Goal: Task Accomplishment & Management: Manage account settings

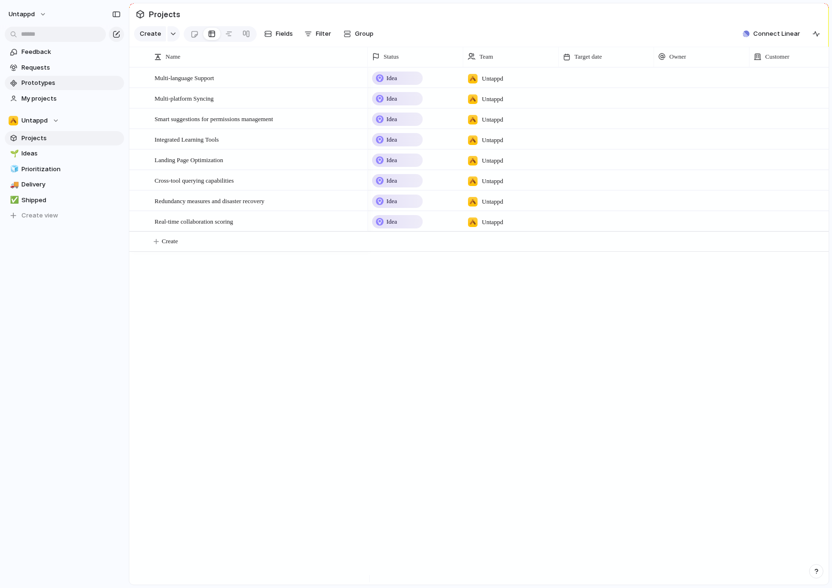
click at [31, 79] on span "Prototypes" at bounding box center [70, 83] width 99 height 10
click at [35, 14] on button "Untappd" at bounding box center [27, 14] width 47 height 15
click at [64, 53] on span "Invite members" at bounding box center [45, 51] width 46 height 10
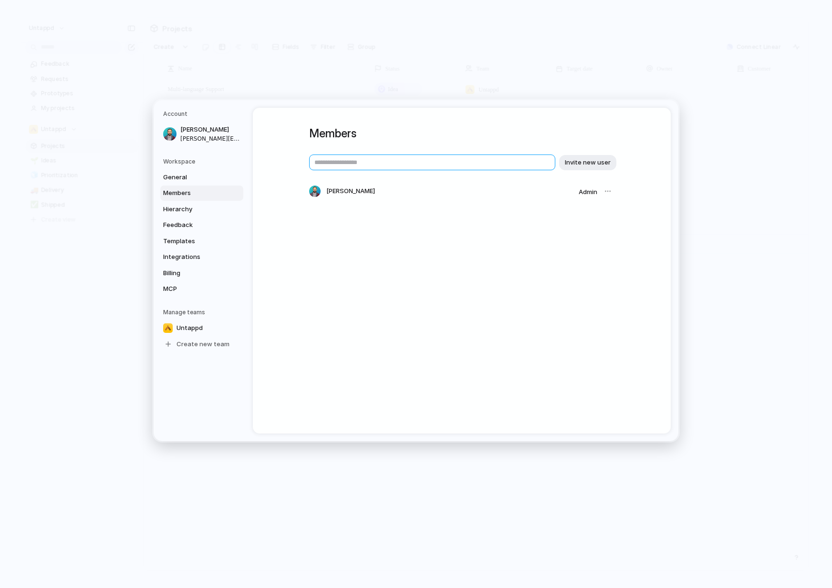
click at [387, 157] on input "text" at bounding box center [432, 163] width 246 height 16
type input "**********"
click at [585, 169] on div "**********" at bounding box center [461, 163] width 305 height 16
click at [580, 163] on span "Invite new user" at bounding box center [588, 162] width 46 height 10
click at [473, 313] on div "Members Invite new user Kyle Roderick Admin Invited: tony@untappd.com" at bounding box center [462, 271] width 418 height 326
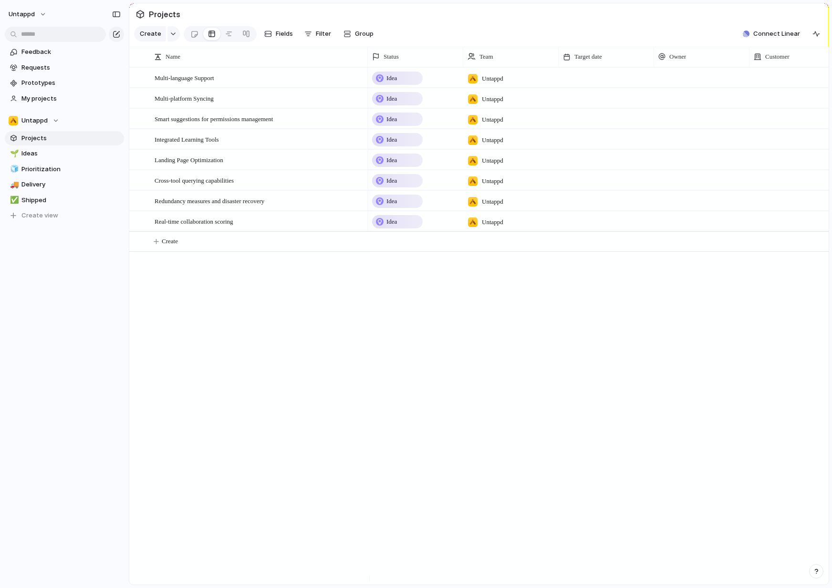
click at [59, 106] on section "Untappd Projects 🌱 Ideas 🧊 Prioritization 🚚 Delivery ✅ Shipped To pick up a dra…" at bounding box center [64, 164] width 129 height 117
click at [51, 98] on span "My projects" at bounding box center [70, 99] width 99 height 10
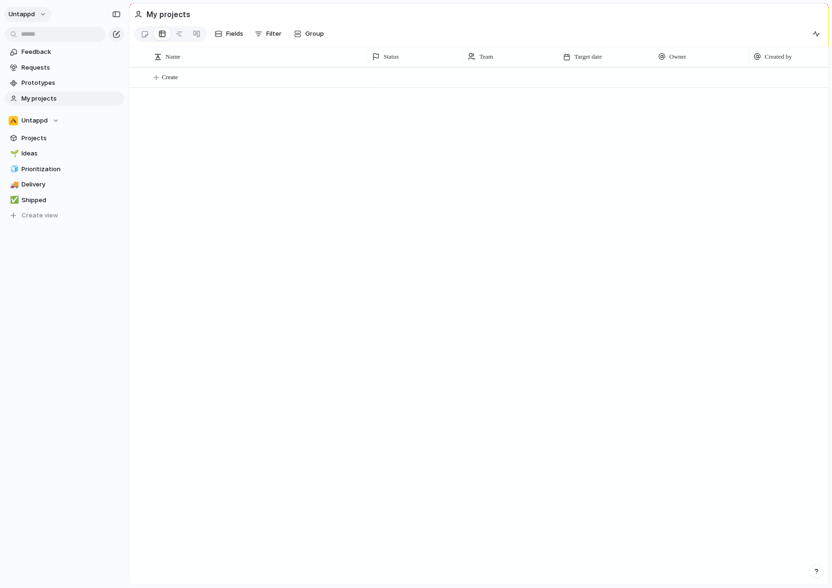
click at [32, 11] on span "Untappd" at bounding box center [22, 15] width 26 height 10
click at [122, 95] on span "Next-glass" at bounding box center [122, 97] width 33 height 10
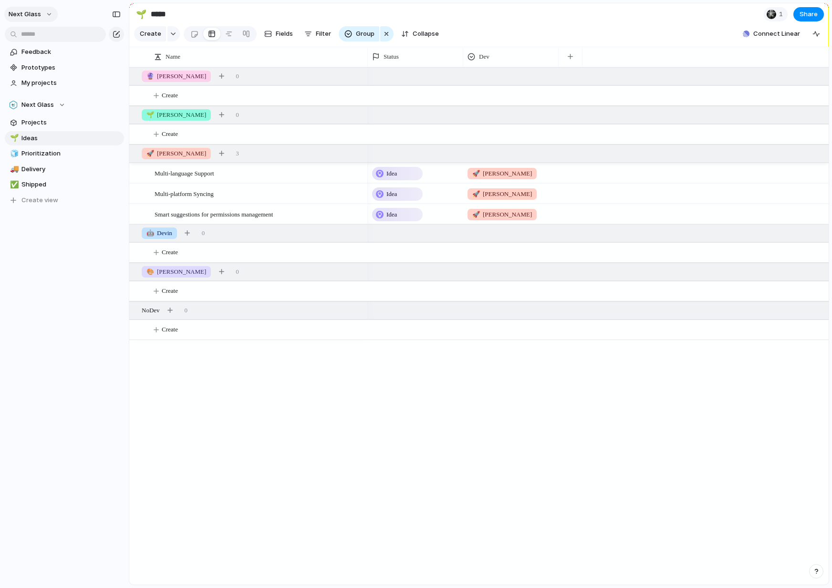
click at [27, 7] on button "Next Glass" at bounding box center [30, 14] width 53 height 15
click at [116, 78] on span "Untappd" at bounding box center [119, 82] width 26 height 10
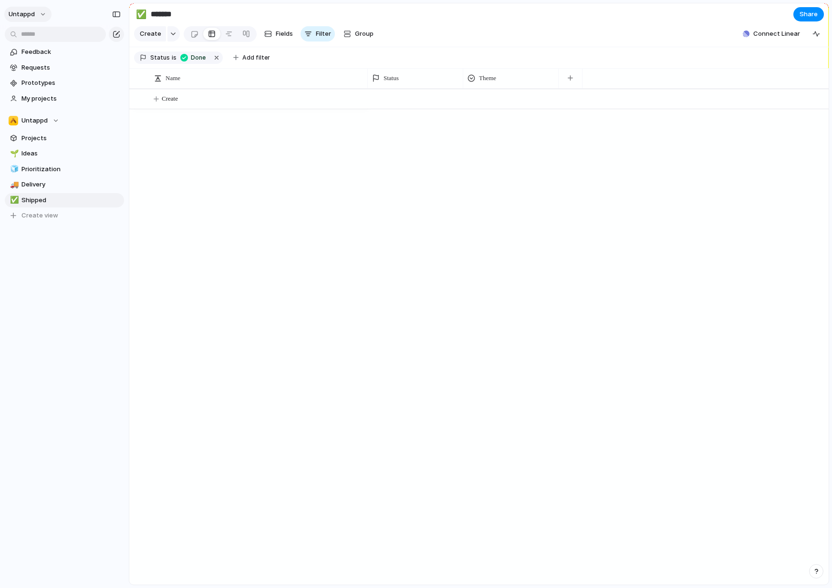
click at [30, 12] on span "Untappd" at bounding box center [22, 15] width 26 height 10
click at [324, 214] on div "Settings Invite members Change theme Change workspace Sign out" at bounding box center [416, 294] width 832 height 588
click at [294, 193] on div "Create" at bounding box center [479, 337] width 700 height 496
click at [726, 240] on div at bounding box center [598, 337] width 461 height 496
